Goal: Use online tool/utility: Utilize a website feature to perform a specific function

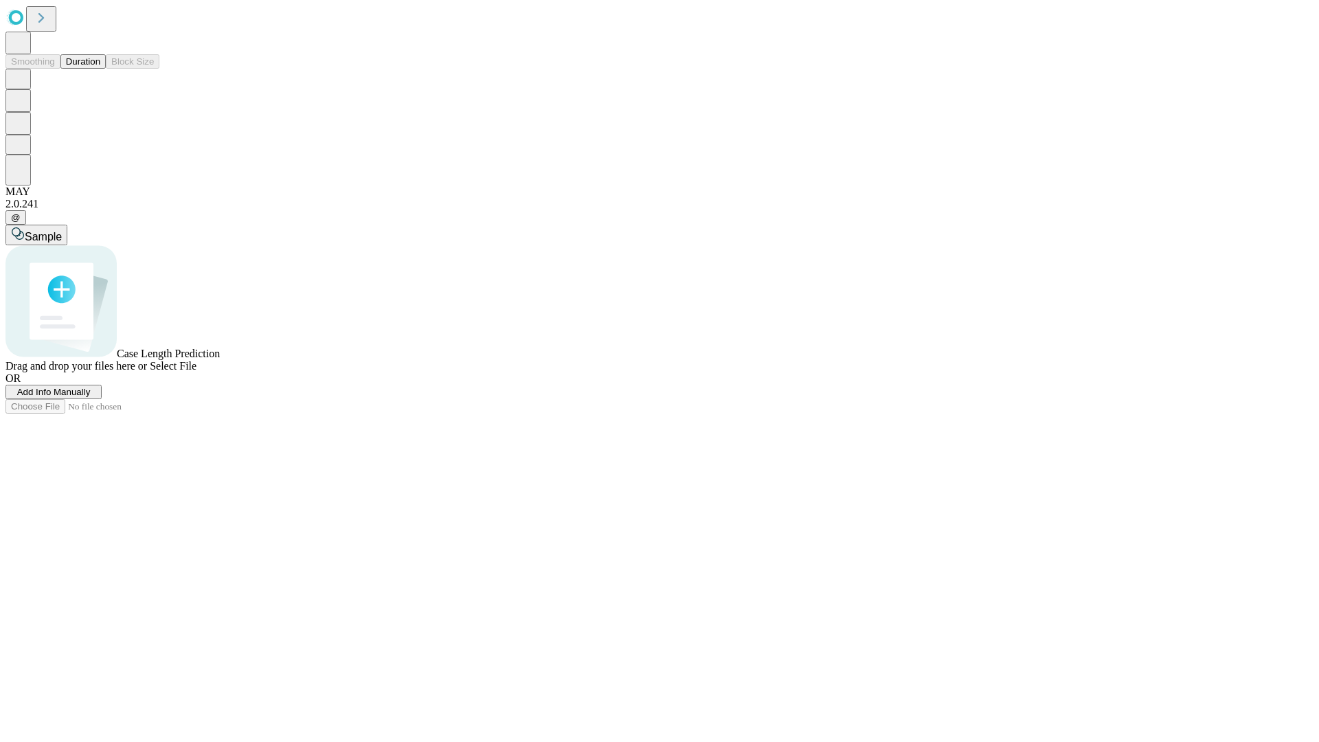
click at [100, 69] on button "Duration" at bounding box center [82, 61] width 45 height 14
click at [197, 372] on span "Select File" at bounding box center [173, 366] width 47 height 12
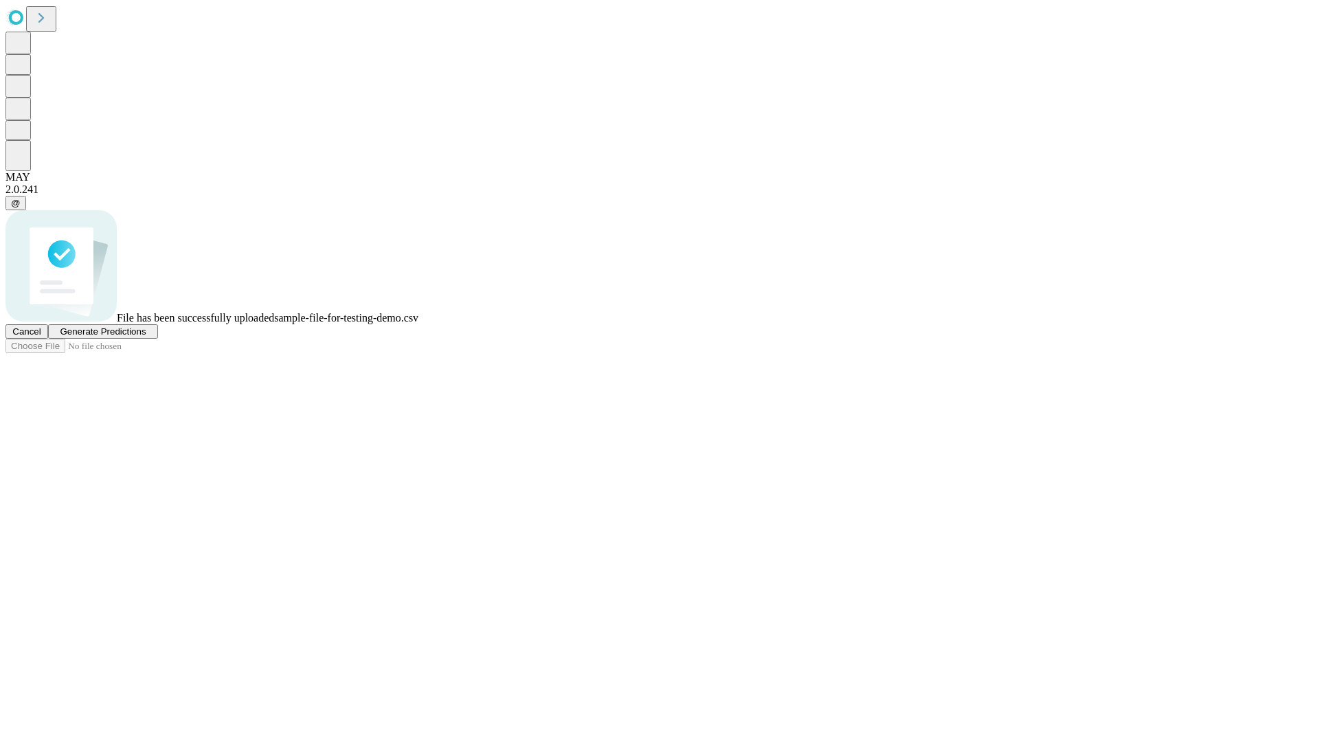
click at [146, 337] on span "Generate Predictions" at bounding box center [103, 331] width 86 height 10
